Goal: Task Accomplishment & Management: Complete application form

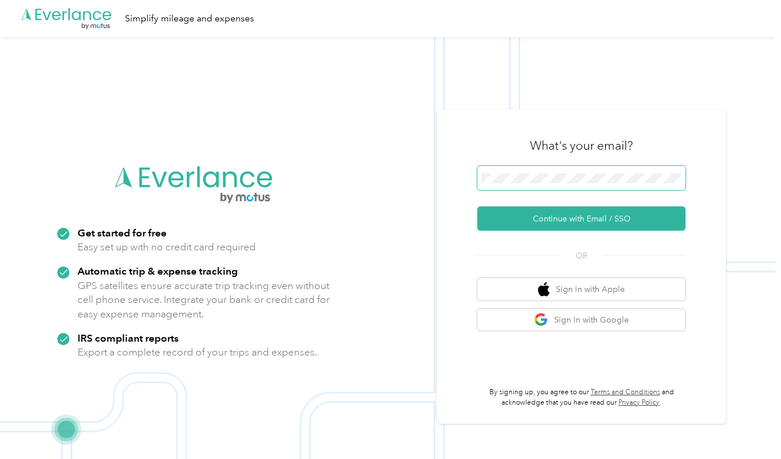
click at [521, 186] on span at bounding box center [581, 178] width 208 height 24
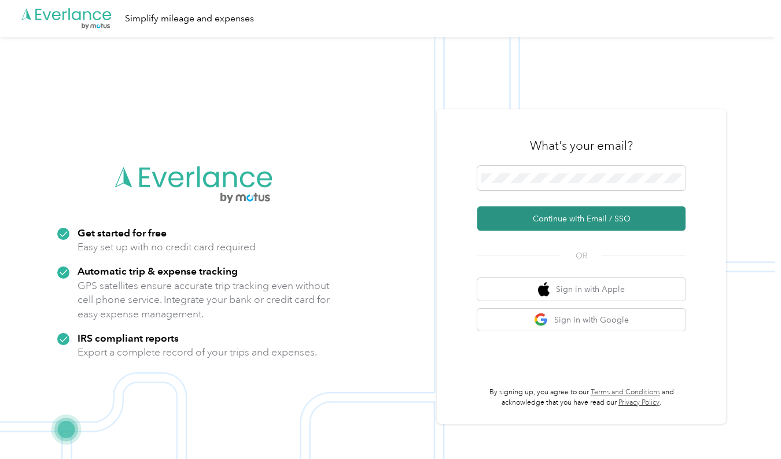
click at [541, 214] on button "Continue with Email / SSO" at bounding box center [581, 218] width 208 height 24
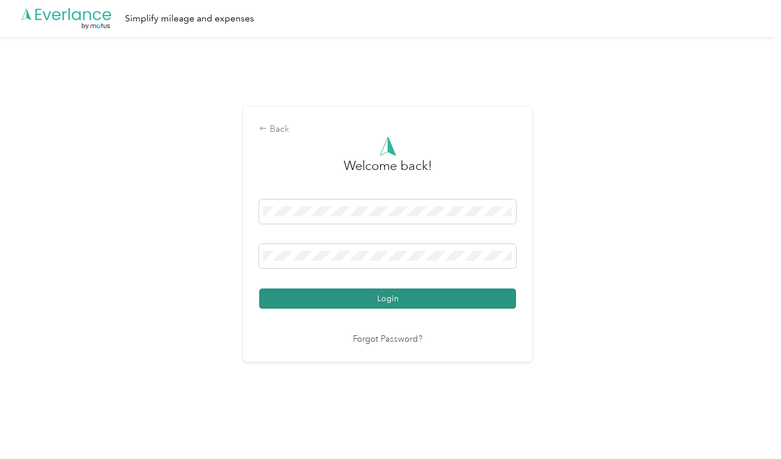
click at [452, 290] on button "Login" at bounding box center [387, 299] width 257 height 20
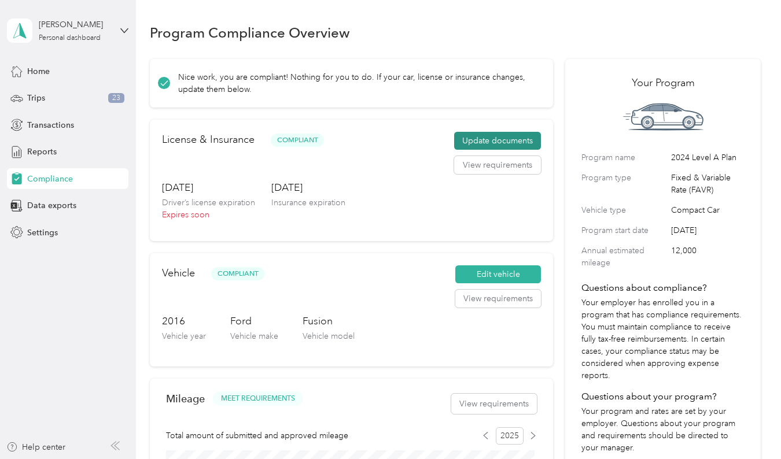
click at [490, 132] on button "Update documents" at bounding box center [497, 141] width 87 height 19
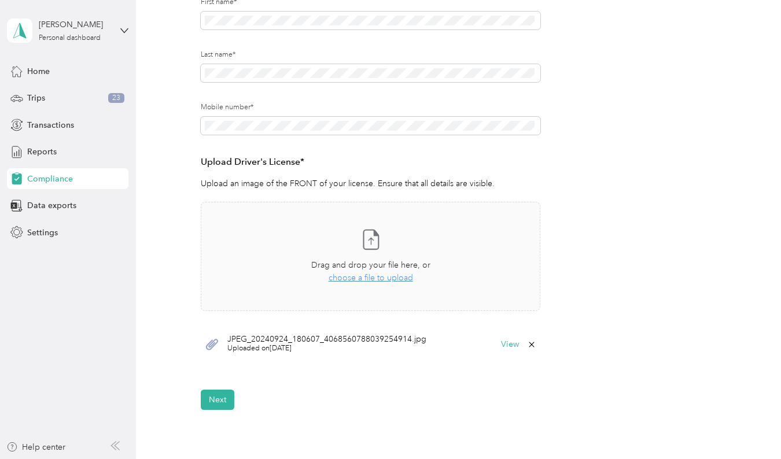
scroll to position [216, 0]
click at [391, 280] on span "choose a file to upload" at bounding box center [370, 277] width 84 height 10
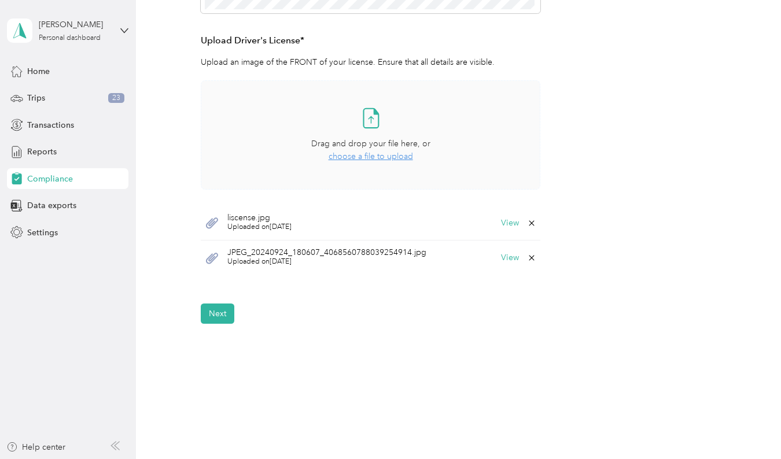
scroll to position [338, 0]
click at [219, 316] on button "Next" at bounding box center [218, 313] width 34 height 20
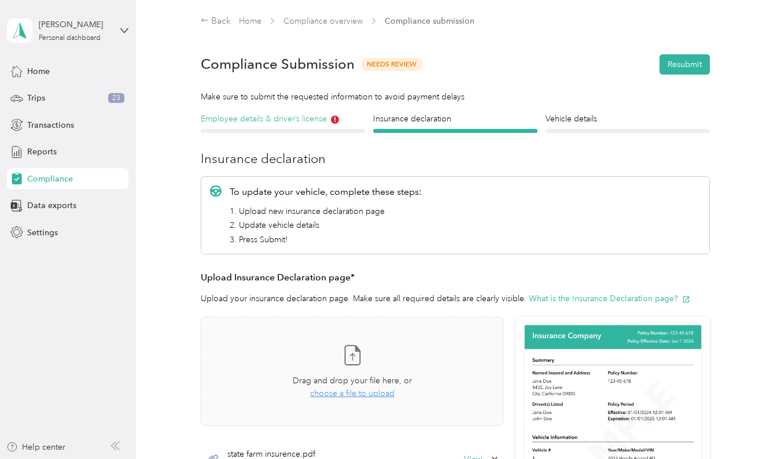
click at [278, 119] on h4 "Employee details & driver’s license" at bounding box center [283, 119] width 164 height 12
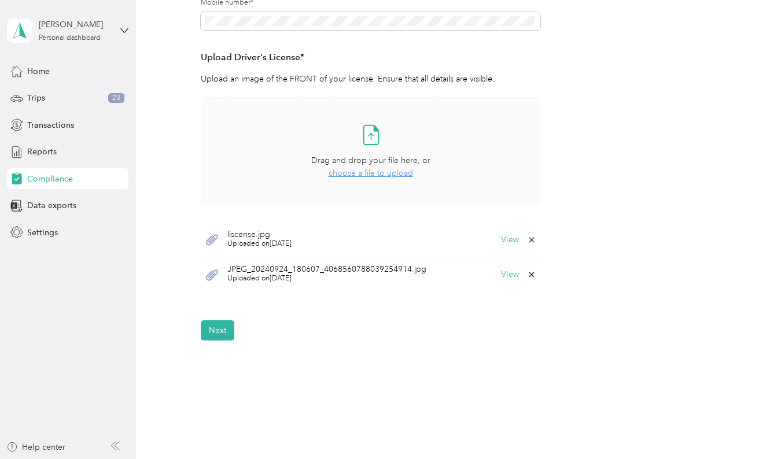
scroll to position [370, 0]
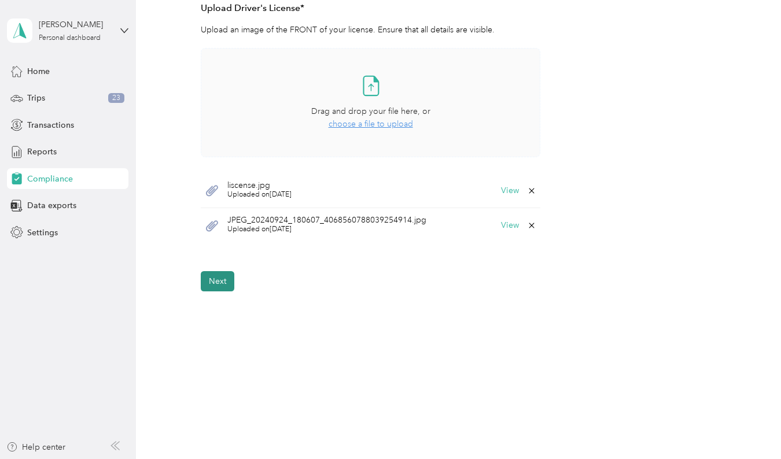
click at [226, 284] on button "Next" at bounding box center [218, 281] width 34 height 20
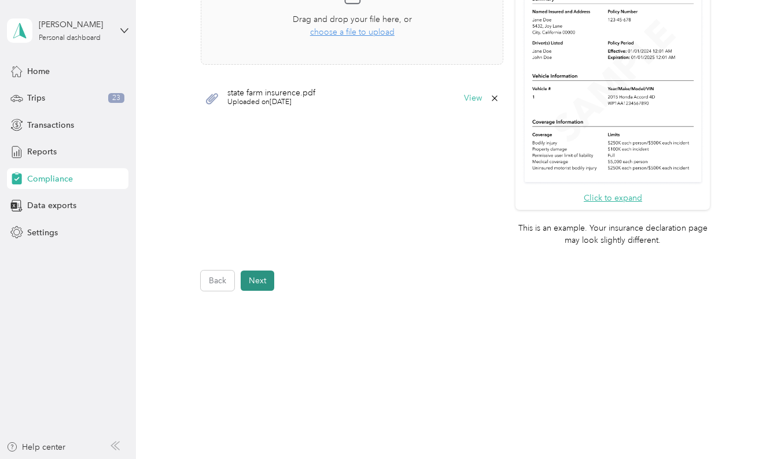
scroll to position [361, 0]
click at [252, 285] on button "Next" at bounding box center [258, 281] width 34 height 20
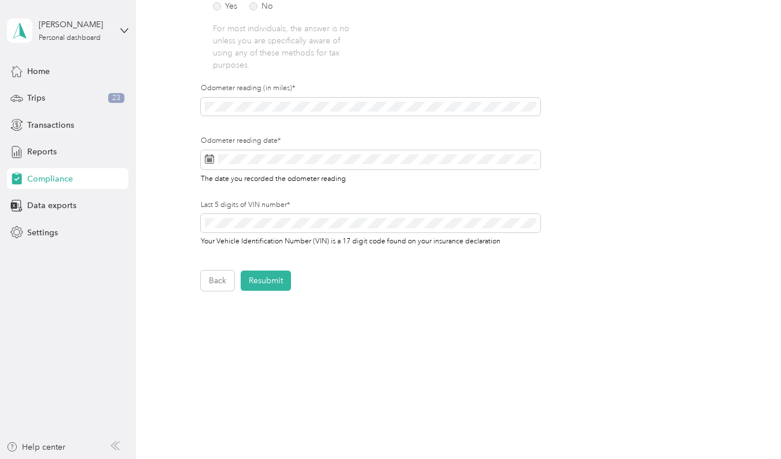
scroll to position [352, 0]
click at [256, 285] on button "Resubmit" at bounding box center [266, 281] width 50 height 20
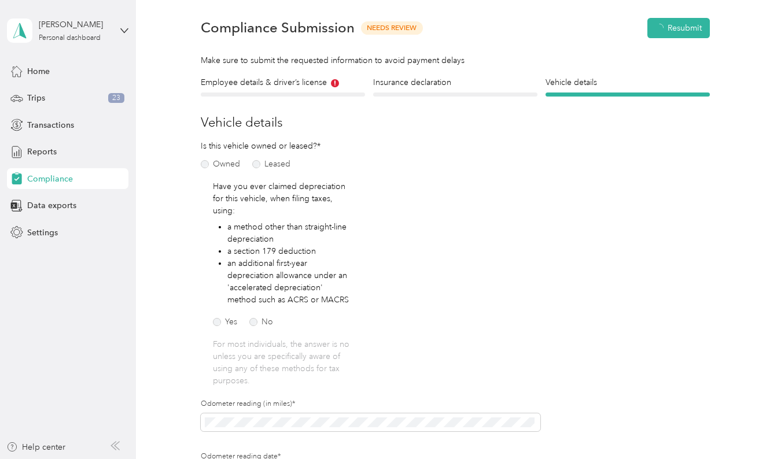
scroll to position [14, 0]
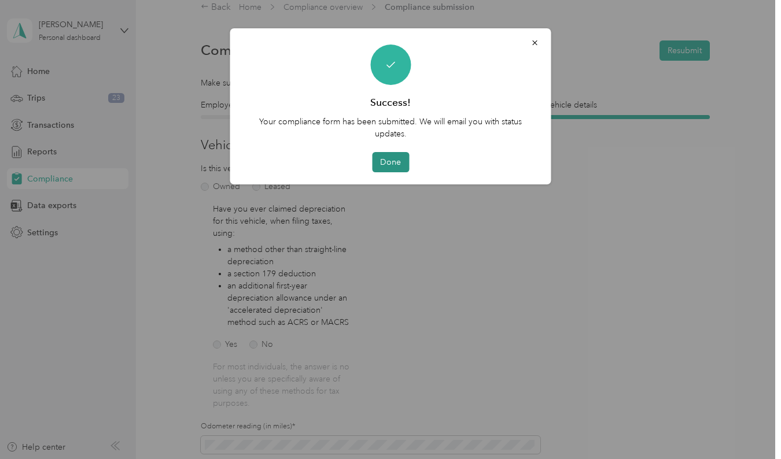
click at [385, 168] on button "Done" at bounding box center [390, 162] width 37 height 20
